Goal: Task Accomplishment & Management: Manage account settings

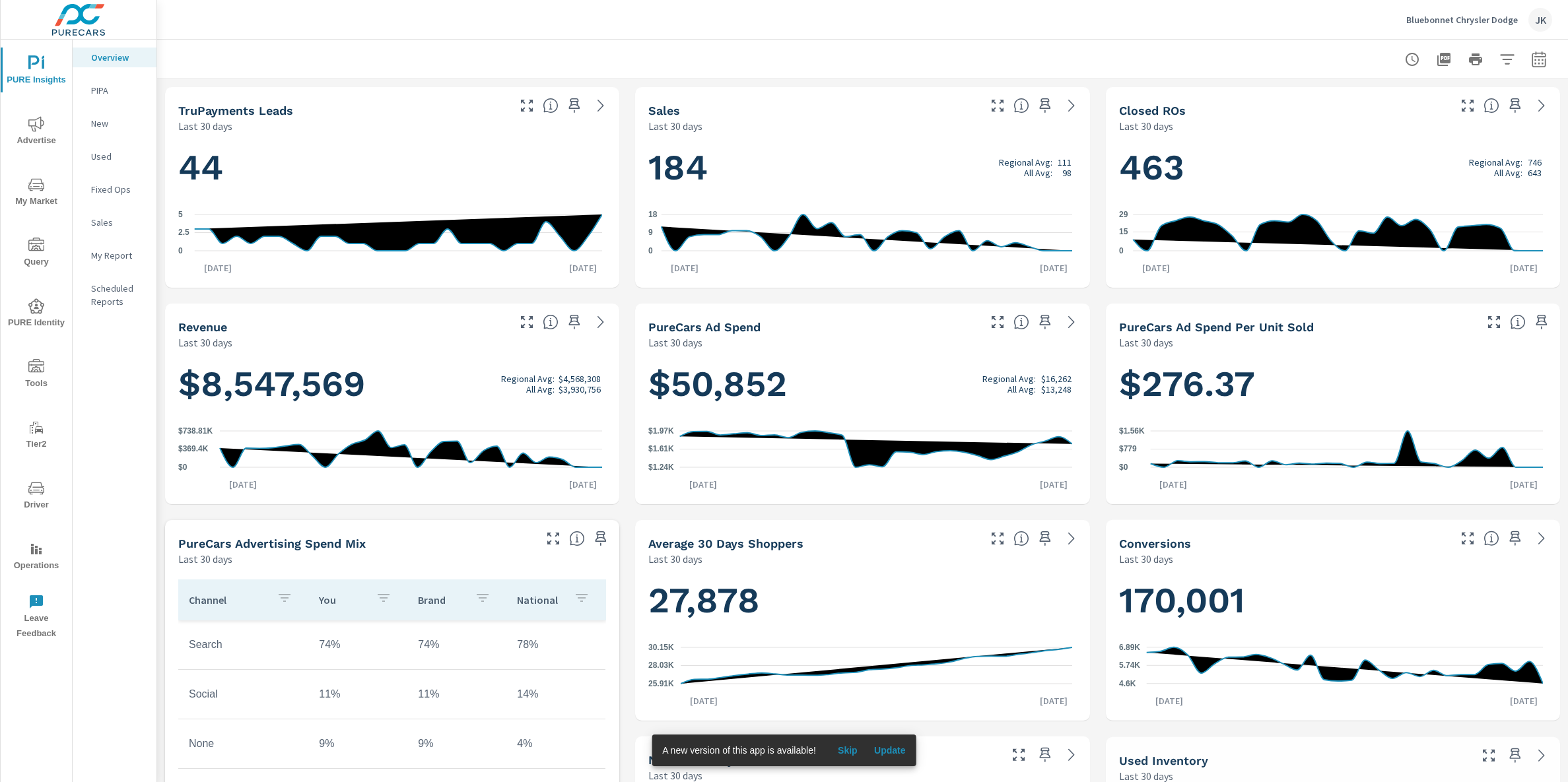
scroll to position [1, 0]
click at [1456, 19] on p "Bluebonnet Chrysler Dodge" at bounding box center [1462, 19] width 112 height 12
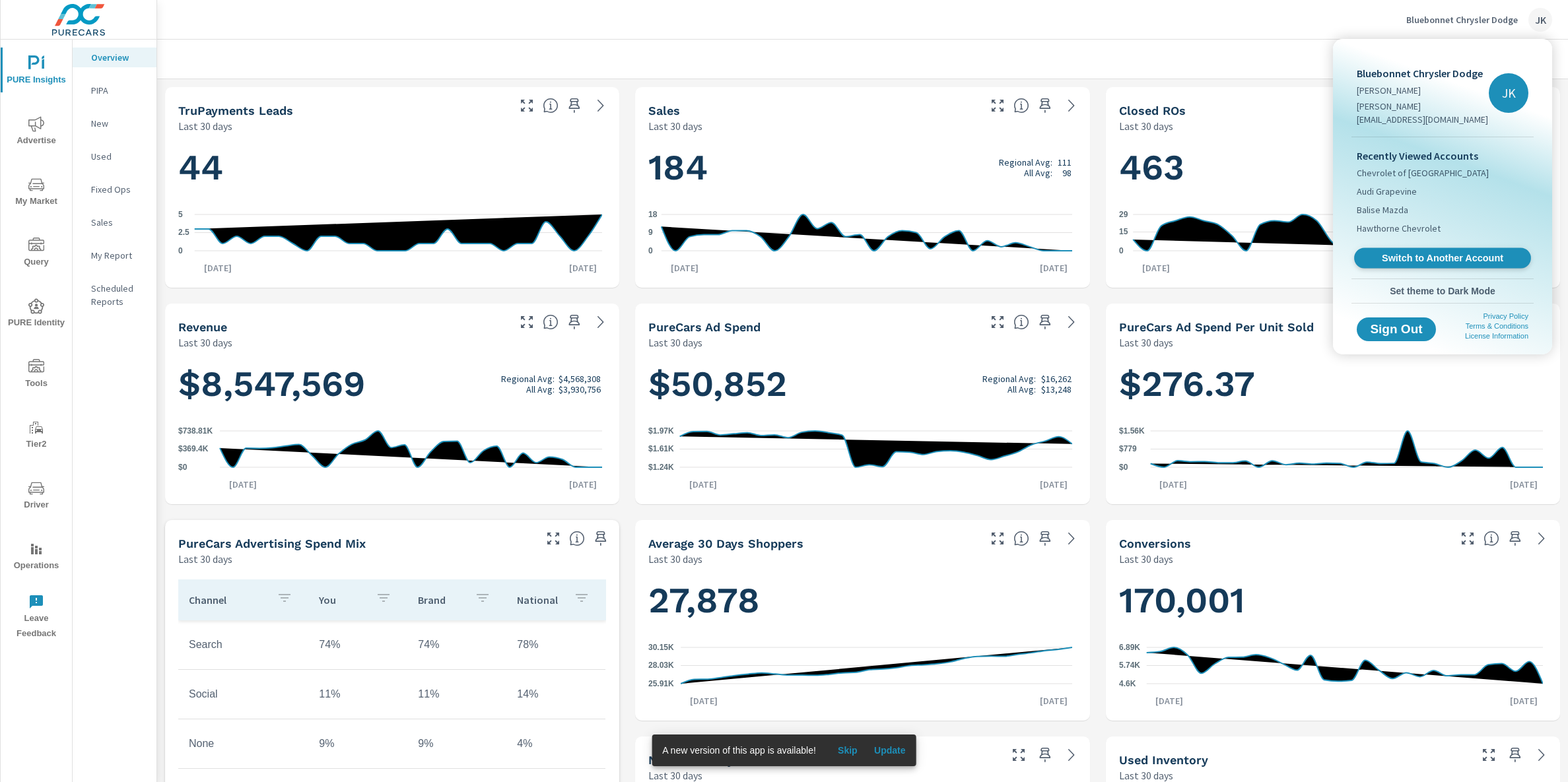
click at [1421, 252] on span "Switch to Another Account" at bounding box center [1442, 258] width 162 height 12
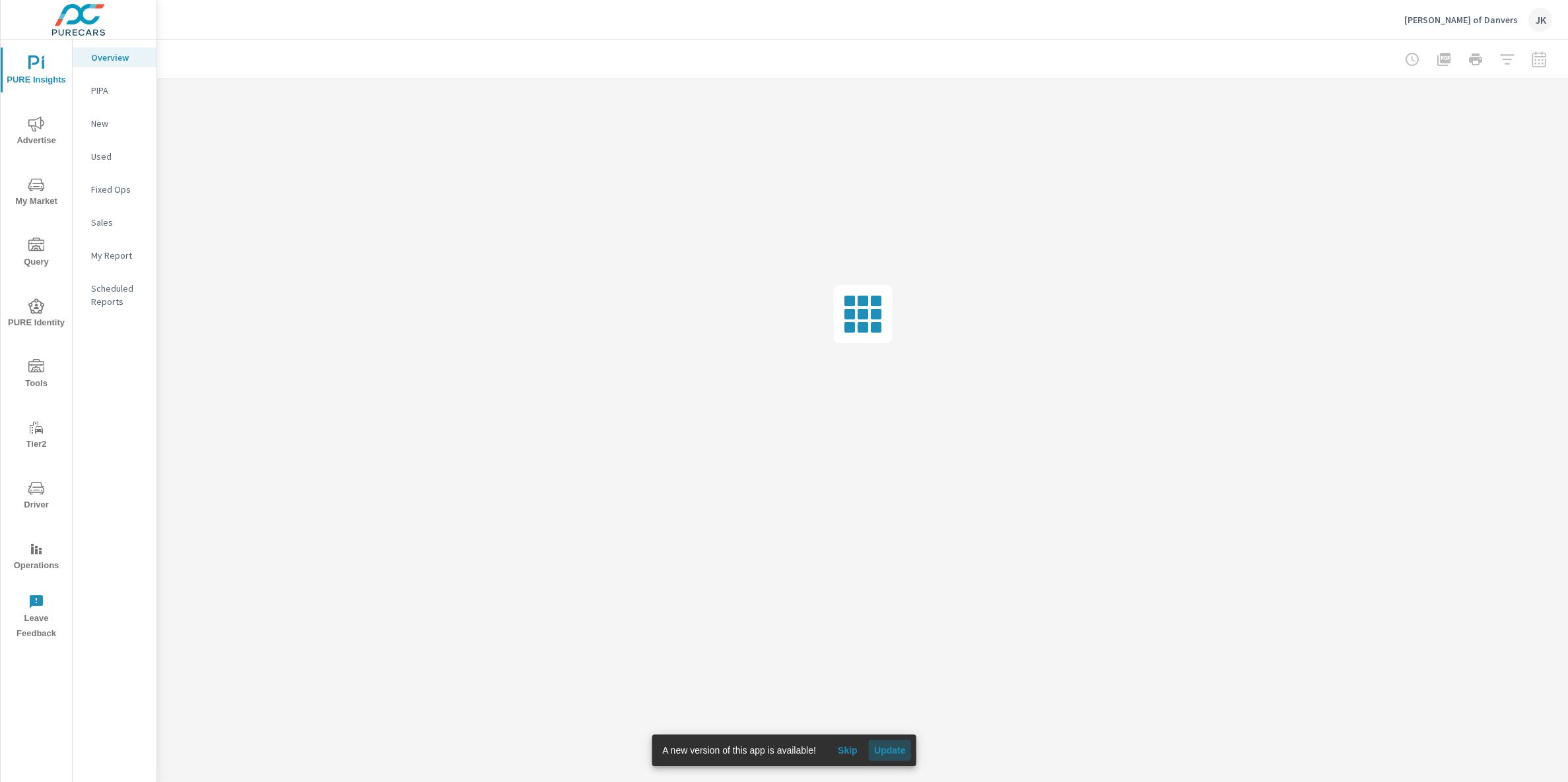
click at [895, 753] on span "Update" at bounding box center [890, 750] width 32 height 12
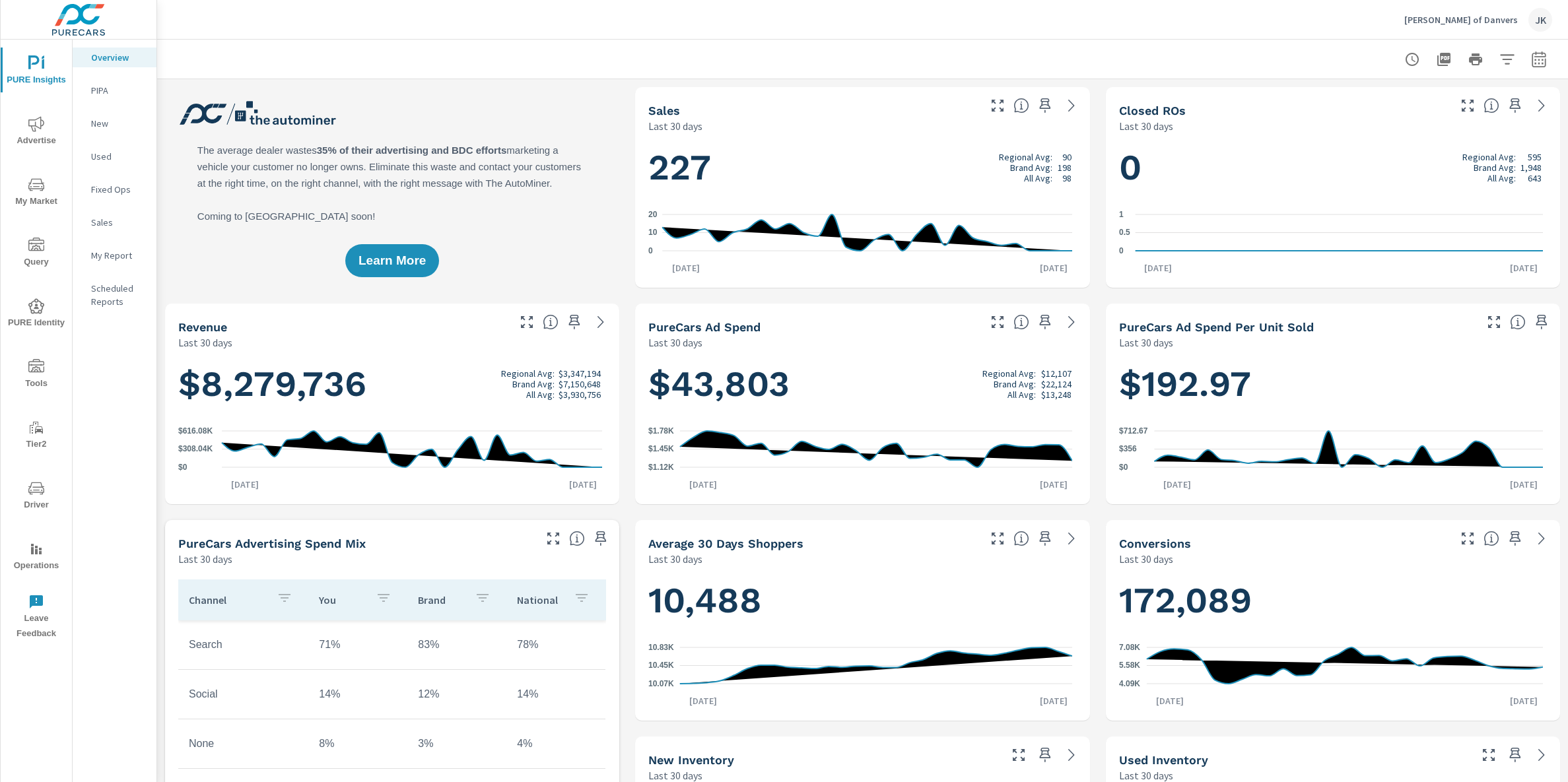
click at [101, 89] on p "PIPA" at bounding box center [118, 90] width 55 height 13
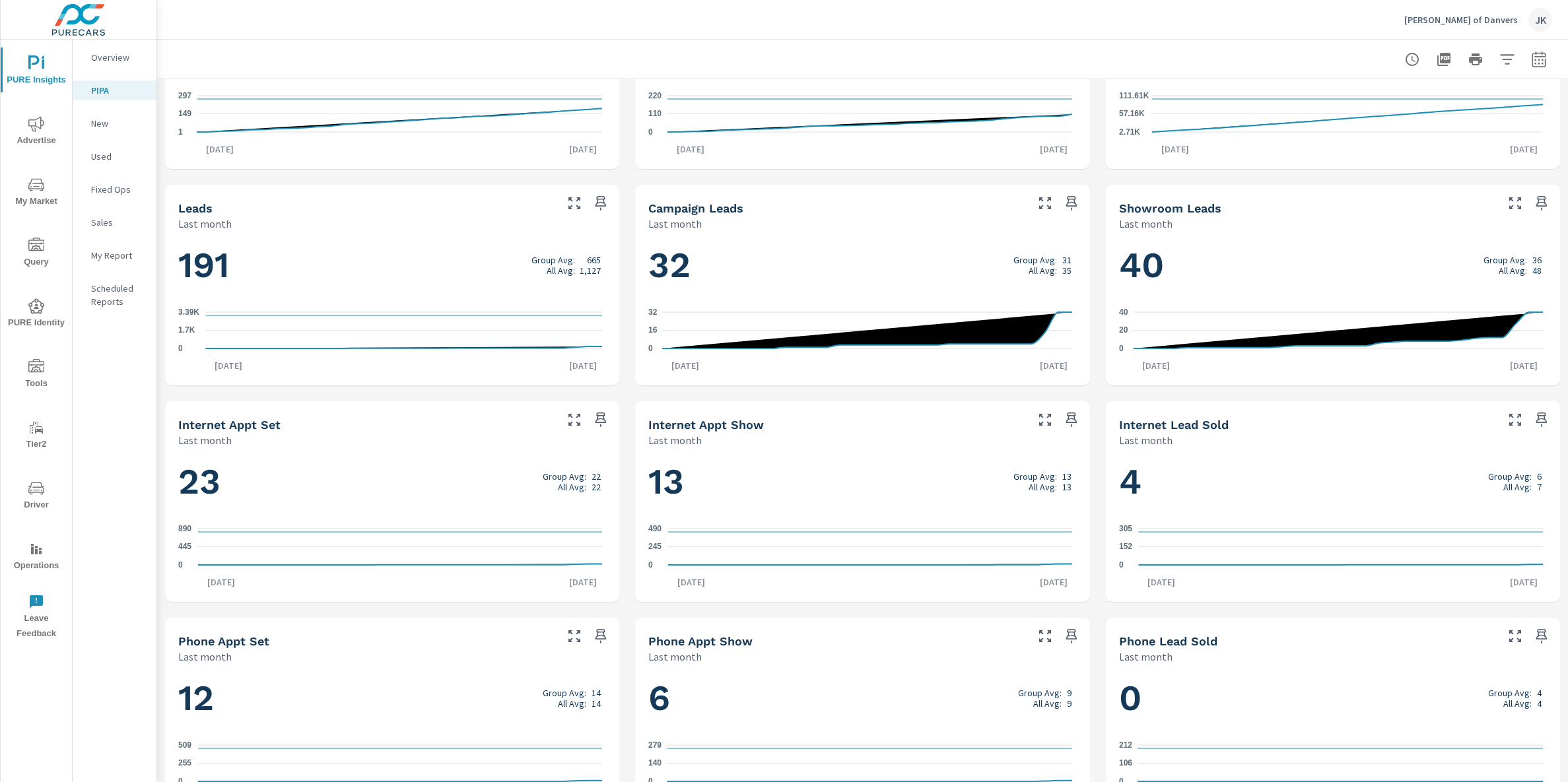
scroll to position [595, 0]
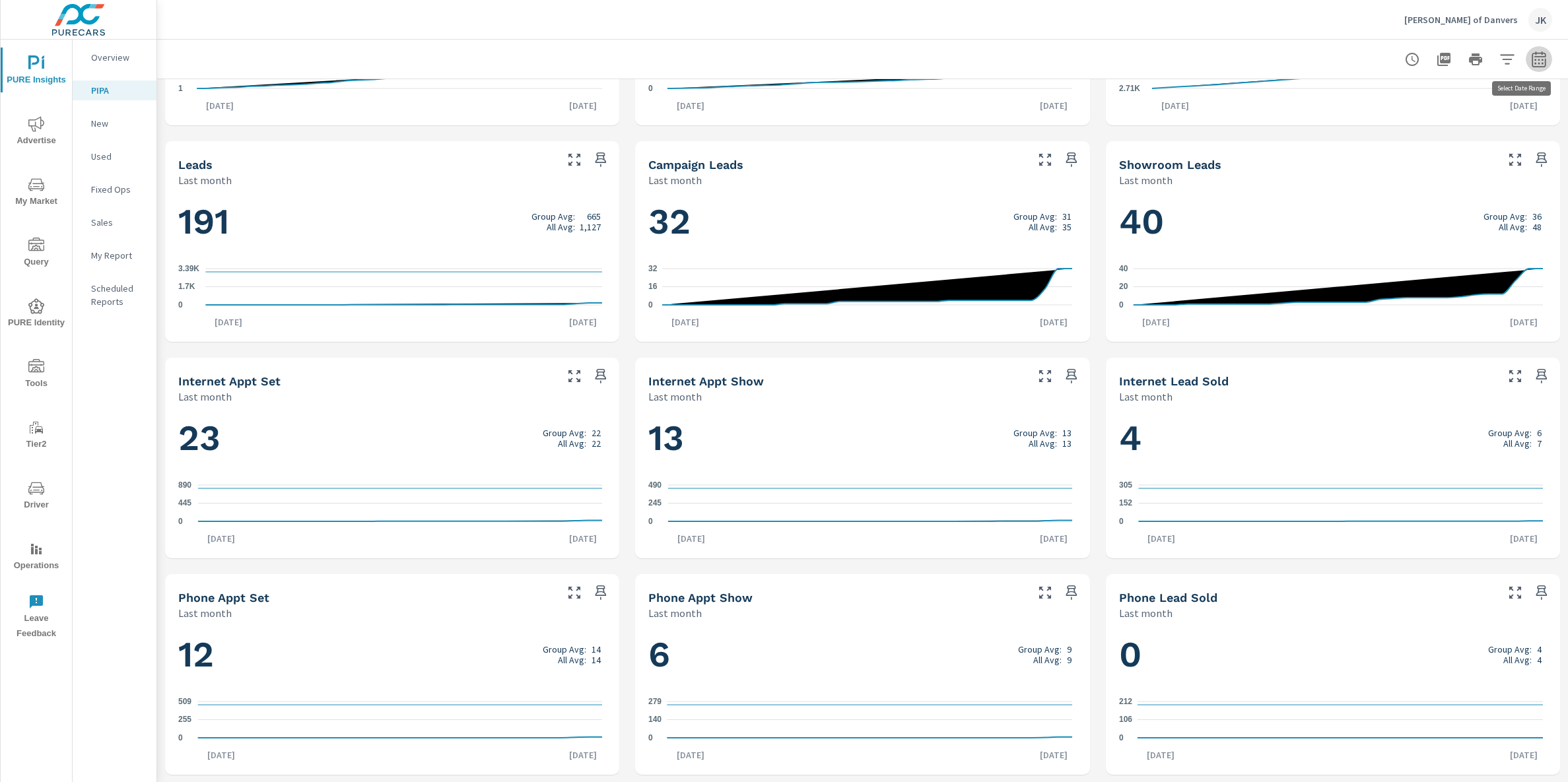
click at [1535, 62] on icon "button" at bounding box center [1539, 61] width 8 height 6
select select "Last month"
click at [1421, 102] on select "Custom Yesterday Last week Last 7 days Last 14 days Last 30 days Last 45 days L…" at bounding box center [1421, 114] width 132 height 26
click at [1355, 101] on select "Custom Yesterday Last week Last 7 days Last 14 days Last 30 days Last 45 days L…" at bounding box center [1421, 114] width 132 height 26
drag, startPoint x: 1388, startPoint y: 195, endPoint x: 1397, endPoint y: 200, distance: 10.3
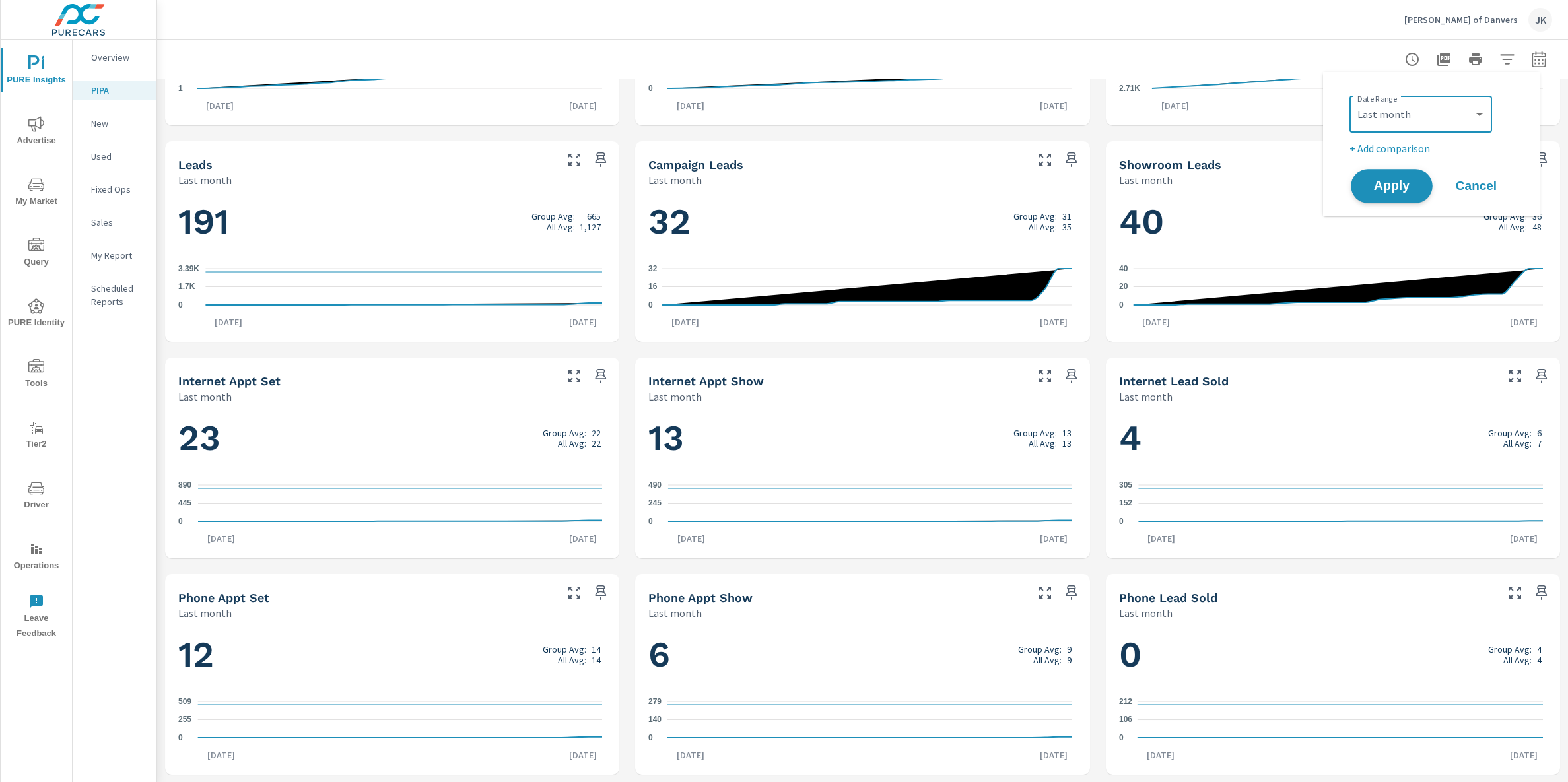
click at [1388, 195] on button "Apply" at bounding box center [1392, 186] width 82 height 34
